Goal: Use online tool/utility: Utilize a website feature to perform a specific function

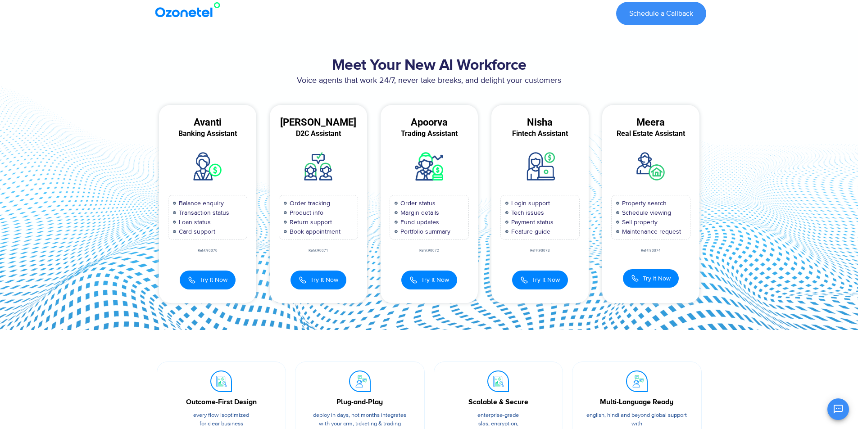
click at [217, 267] on div "Try It Now Banking Assistant Avanti 00:00:00 × 1 2 3 4 5 6 7 8" at bounding box center [207, 276] width 97 height 28
click at [206, 284] on button "Try It Now" at bounding box center [208, 279] width 56 height 19
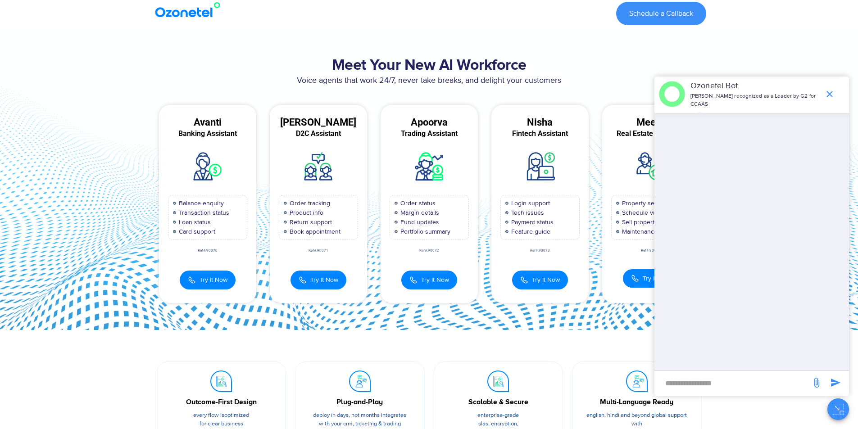
scroll to position [536, 0]
click at [314, 292] on div "Anita D2C Assistant Order tracking Product info Return support Book appointment…" at bounding box center [318, 204] width 97 height 198
click at [825, 94] on icon "end chat or minimize" at bounding box center [830, 94] width 11 height 11
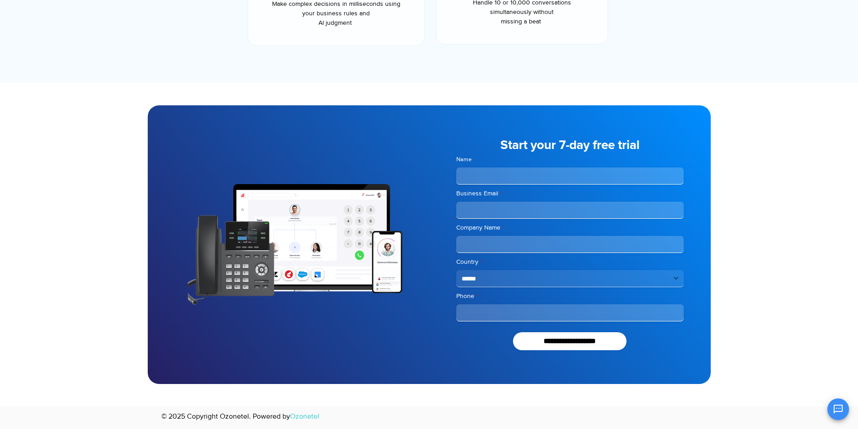
scroll to position [0, 0]
